Goal: Information Seeking & Learning: Learn about a topic

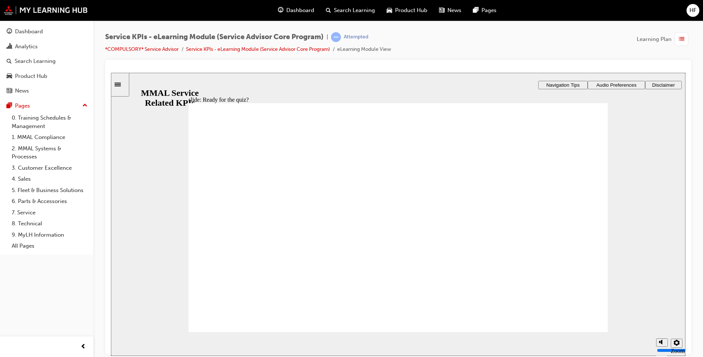
radio input "true"
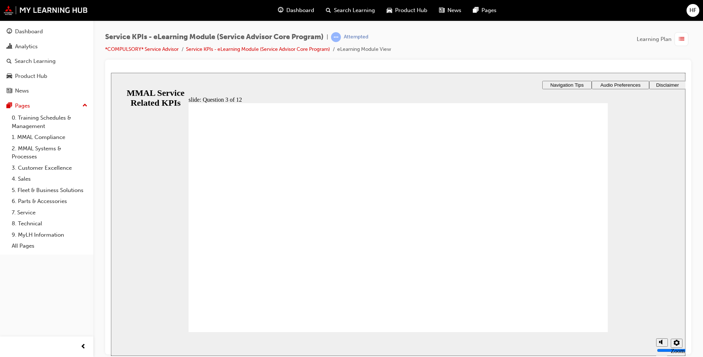
radio input "false"
radio input "true"
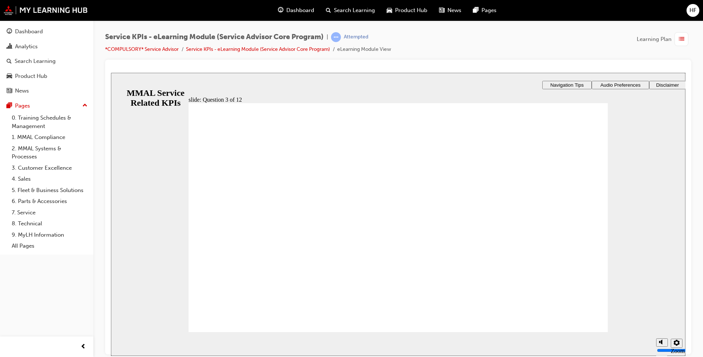
checkbox input "true"
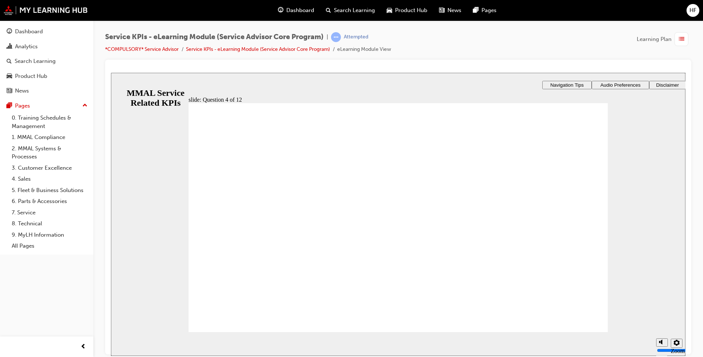
checkbox input "true"
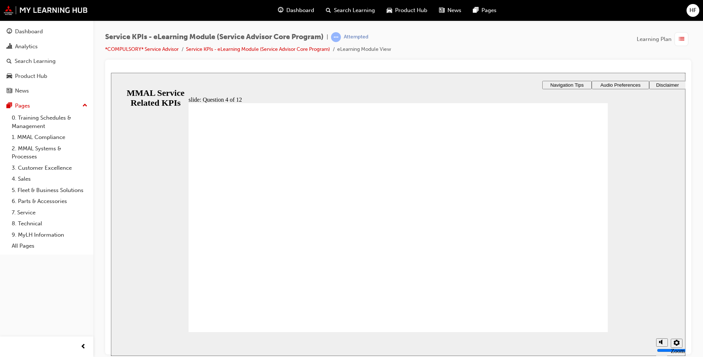
drag, startPoint x: 210, startPoint y: 228, endPoint x: 212, endPoint y: 221, distance: 6.7
radio input "true"
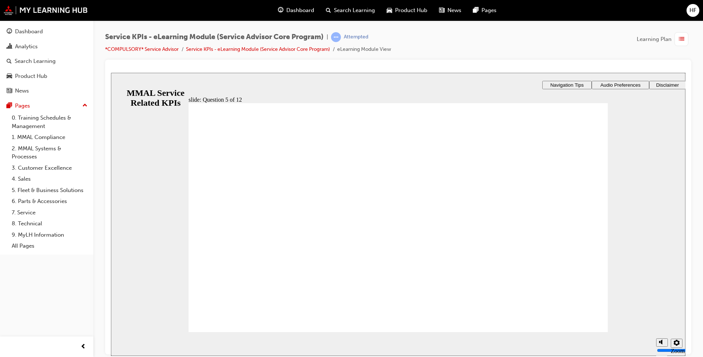
radio input "true"
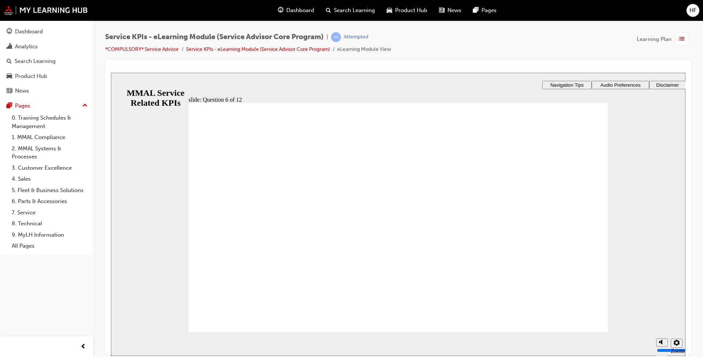
radio input "true"
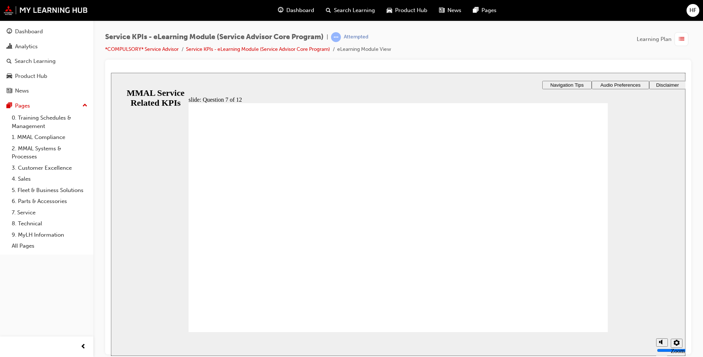
radio input "true"
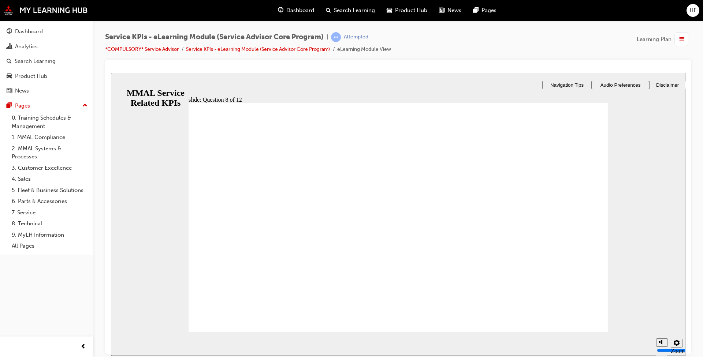
radio input "true"
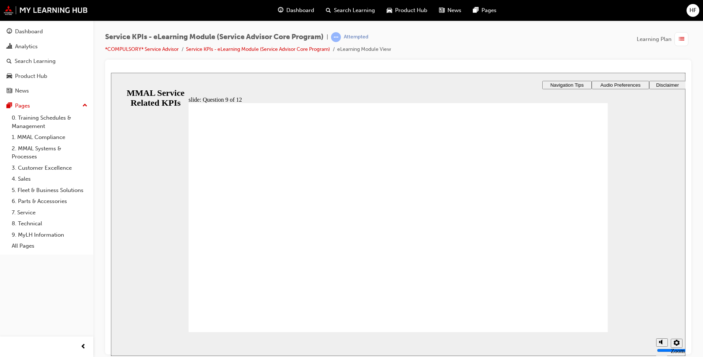
radio input "true"
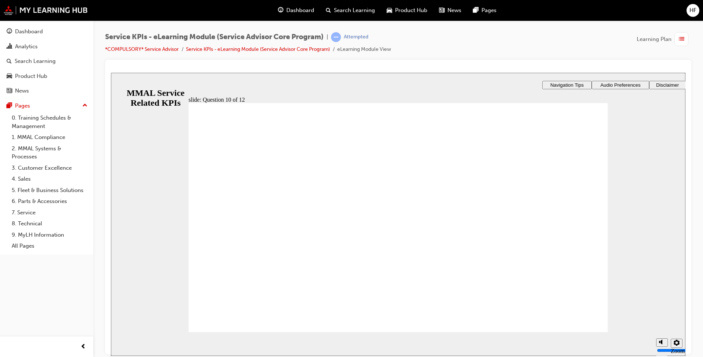
radio input "true"
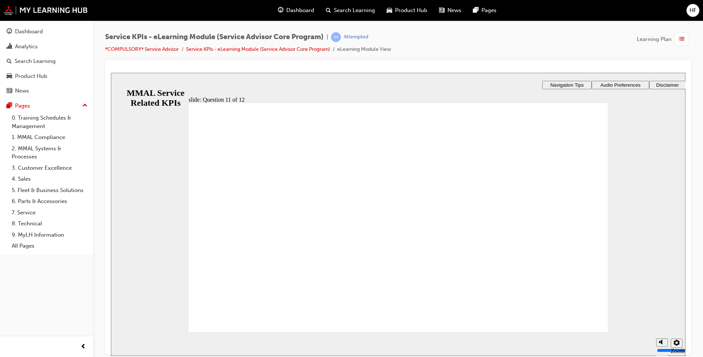
radio input "true"
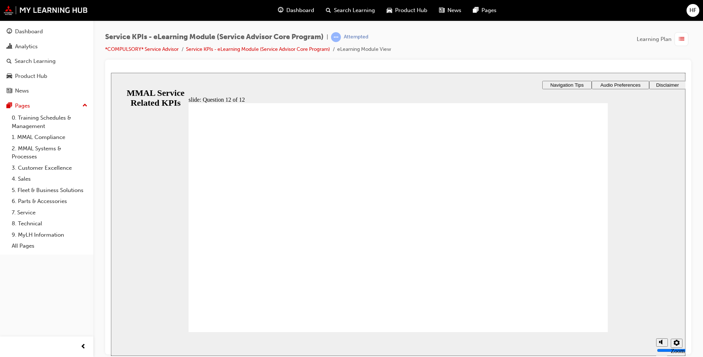
click at [26, 34] on div "Dashboard" at bounding box center [29, 31] width 28 height 8
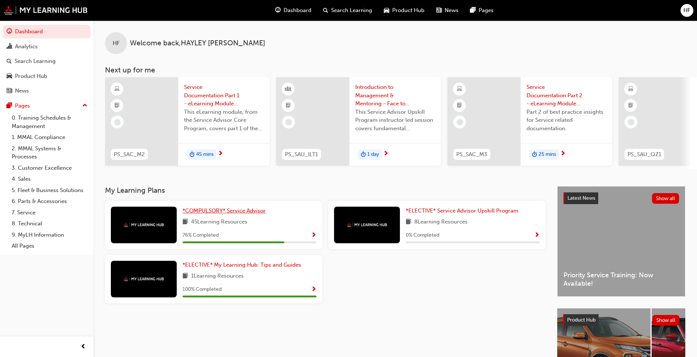
click at [243, 212] on span "*COMPULSORY* Service Advisor" at bounding box center [224, 211] width 83 height 7
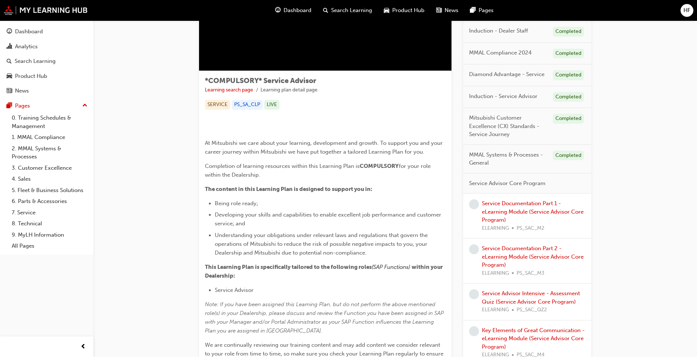
scroll to position [55, 0]
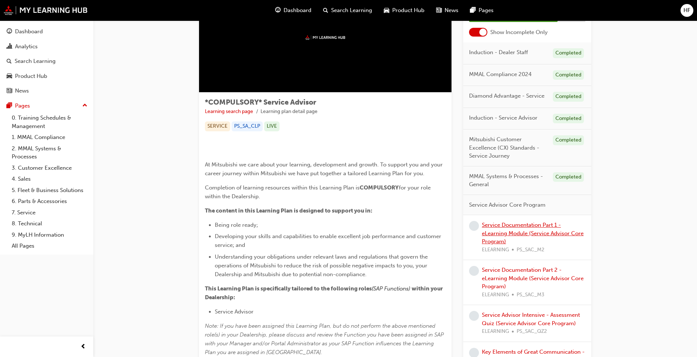
click at [522, 234] on link "Service Documentation Part 1 - eLearning Module (Service Advisor Core Program)" at bounding box center [533, 233] width 102 height 23
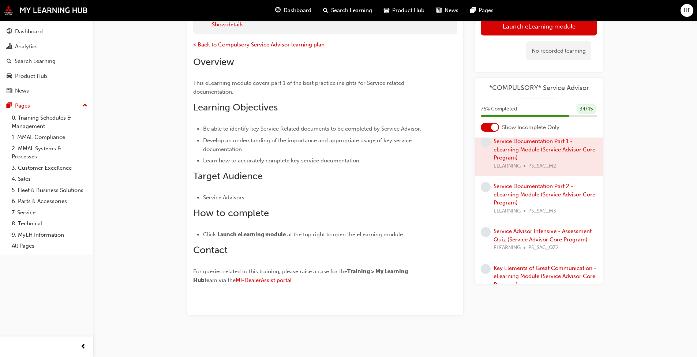
scroll to position [146, 0]
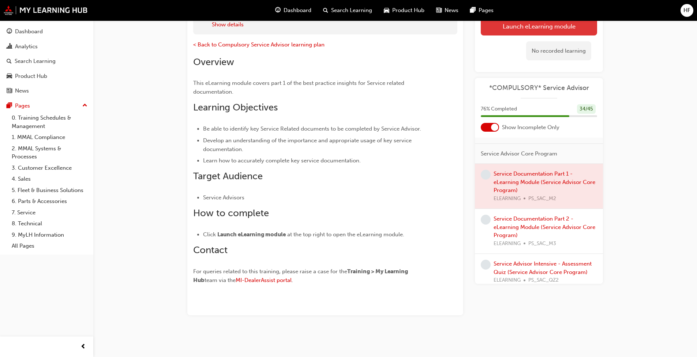
click at [543, 23] on link "Launch eLearning module" at bounding box center [539, 26] width 116 height 18
